Goal: Task Accomplishment & Management: Manage account settings

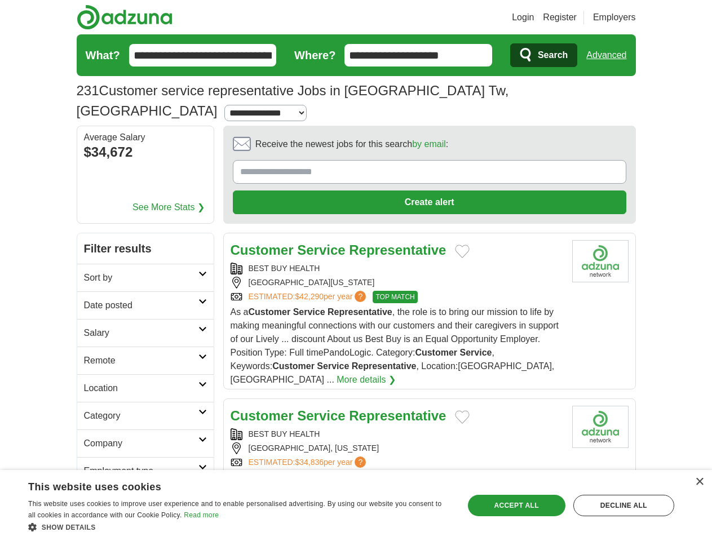
click at [534, 17] on link "Login" at bounding box center [523, 18] width 22 height 14
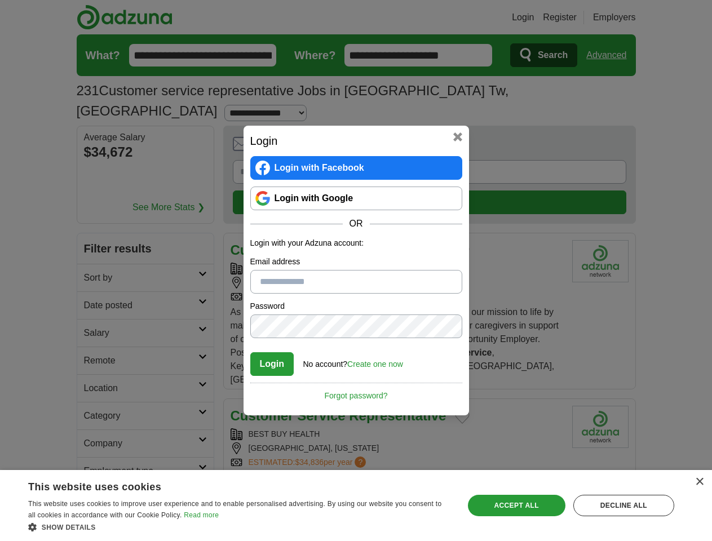
click at [628, 17] on div "Login Login with Facebook Login with Google OR Login with your Adzuna account: …" at bounding box center [356, 270] width 712 height 541
click at [611, 55] on div "Login Login with Facebook Login with Google OR Login with your Adzuna account: …" at bounding box center [356, 270] width 712 height 541
click at [136, 133] on div "Login Login with Facebook Login with Google OR Login with your Adzuna account: …" at bounding box center [356, 270] width 712 height 541
click at [398, 127] on div "Login Login with Facebook Login with Google OR Login with your Adzuna account: …" at bounding box center [357, 271] width 226 height 290
click at [659, 127] on div "Login Login with Facebook Login with Google OR Login with your Adzuna account: …" at bounding box center [356, 270] width 712 height 541
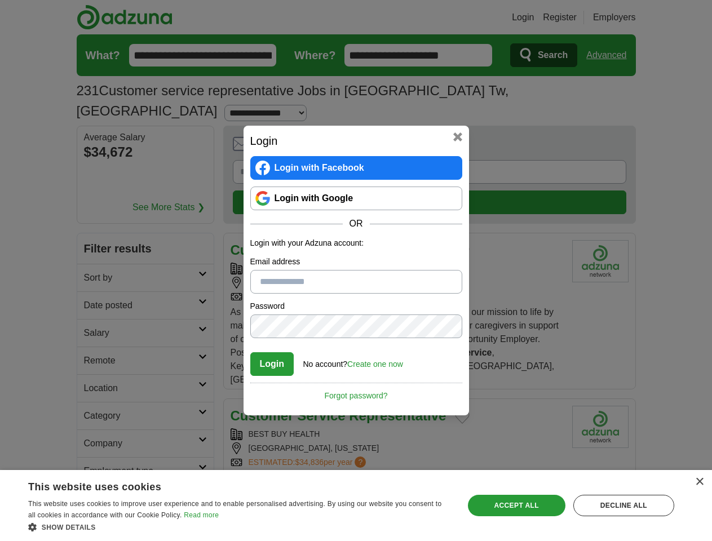
click at [95, 203] on div "Login Login with Facebook Login with Google OR Login with your Adzuna account: …" at bounding box center [356, 270] width 712 height 541
click at [95, 231] on div "Login Login with Facebook Login with Google OR Login with your Adzuna account: …" at bounding box center [356, 270] width 712 height 541
click at [95, 258] on div "Login Login with Facebook Login with Google OR Login with your Adzuna account: …" at bounding box center [356, 270] width 712 height 541
click at [95, 286] on div "Login Login with Facebook Login with Google OR Login with your Adzuna account: …" at bounding box center [356, 270] width 712 height 541
